Goal: Task Accomplishment & Management: Manage account settings

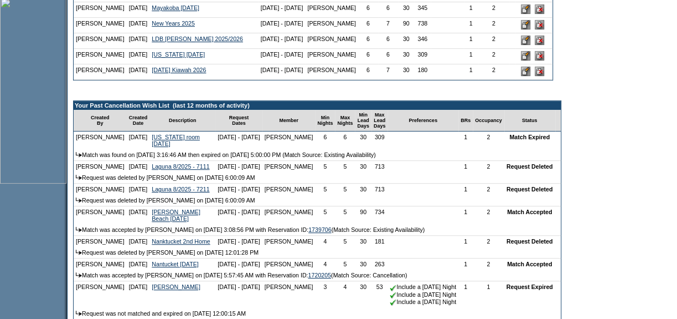
scroll to position [352, 0]
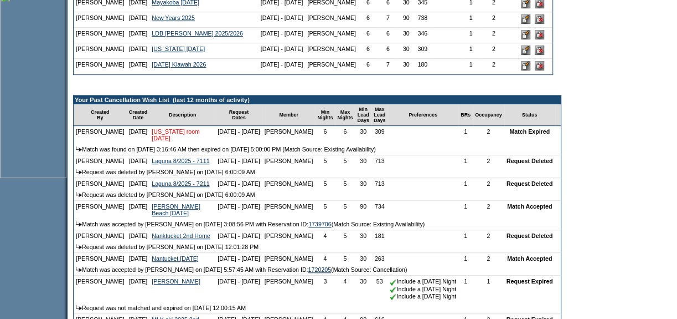
click at [158, 141] on link "[US_STATE] room [DATE]" at bounding box center [176, 134] width 48 height 13
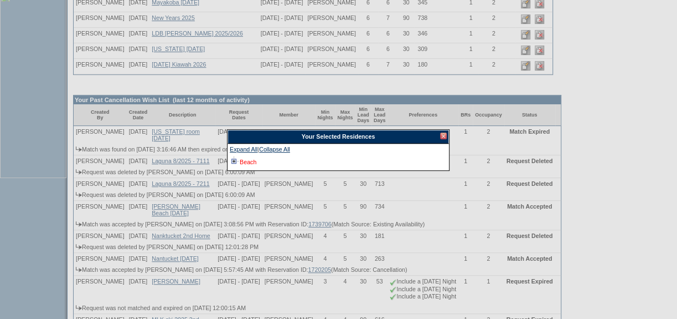
click at [253, 163] on link "Beach" at bounding box center [248, 161] width 17 height 7
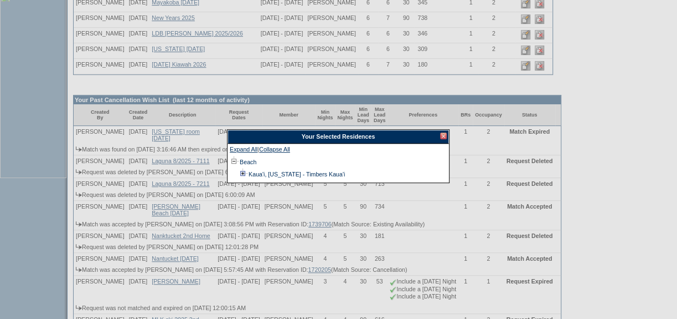
click at [258, 177] on td "Kaua'i, [US_STATE] - Timbers Kaua'i" at bounding box center [296, 174] width 97 height 12
click at [258, 175] on link "Kaua'i, [US_STATE] - Timbers Kaua'i" at bounding box center [297, 174] width 96 height 7
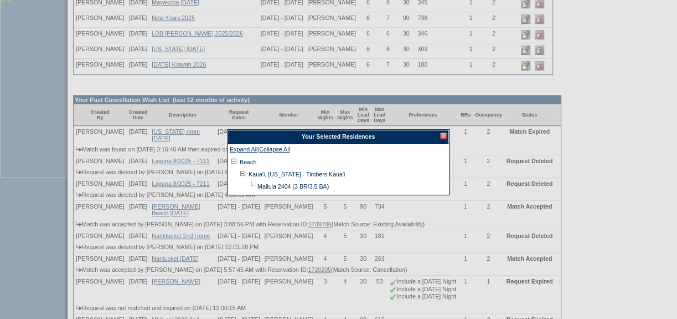
click at [444, 135] on div at bounding box center [443, 135] width 7 height 7
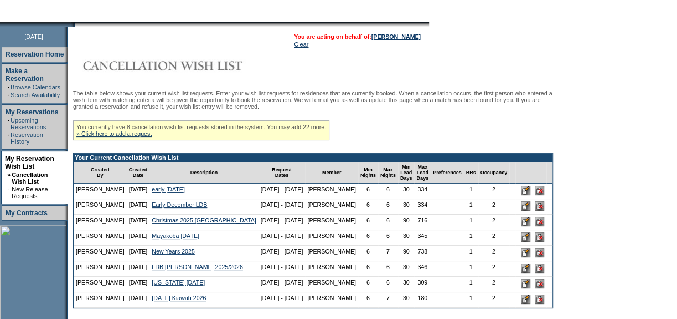
scroll to position [100, 0]
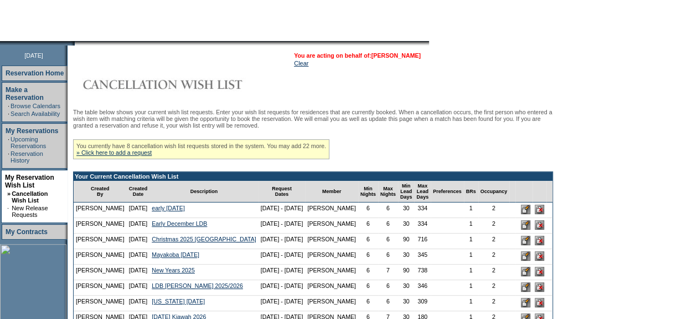
drag, startPoint x: 410, startPoint y: 49, endPoint x: 408, endPoint y: 56, distance: 6.9
click at [410, 49] on table "You are acting on behalf of: [PERSON_NAME] Clear" at bounding box center [247, 59] width 355 height 22
click at [381, 57] on link "[PERSON_NAME]" at bounding box center [396, 55] width 49 height 7
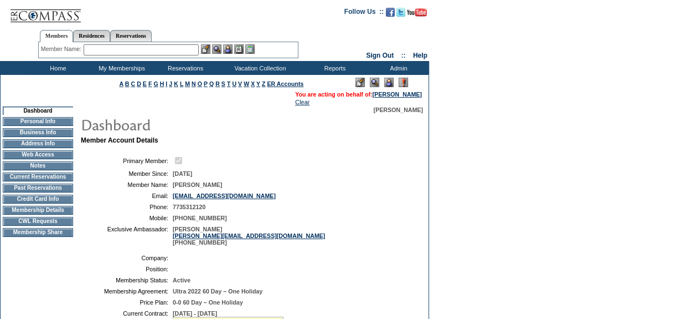
click at [52, 181] on td "Current Reservations" at bounding box center [38, 176] width 70 height 9
